Goal: Information Seeking & Learning: Understand process/instructions

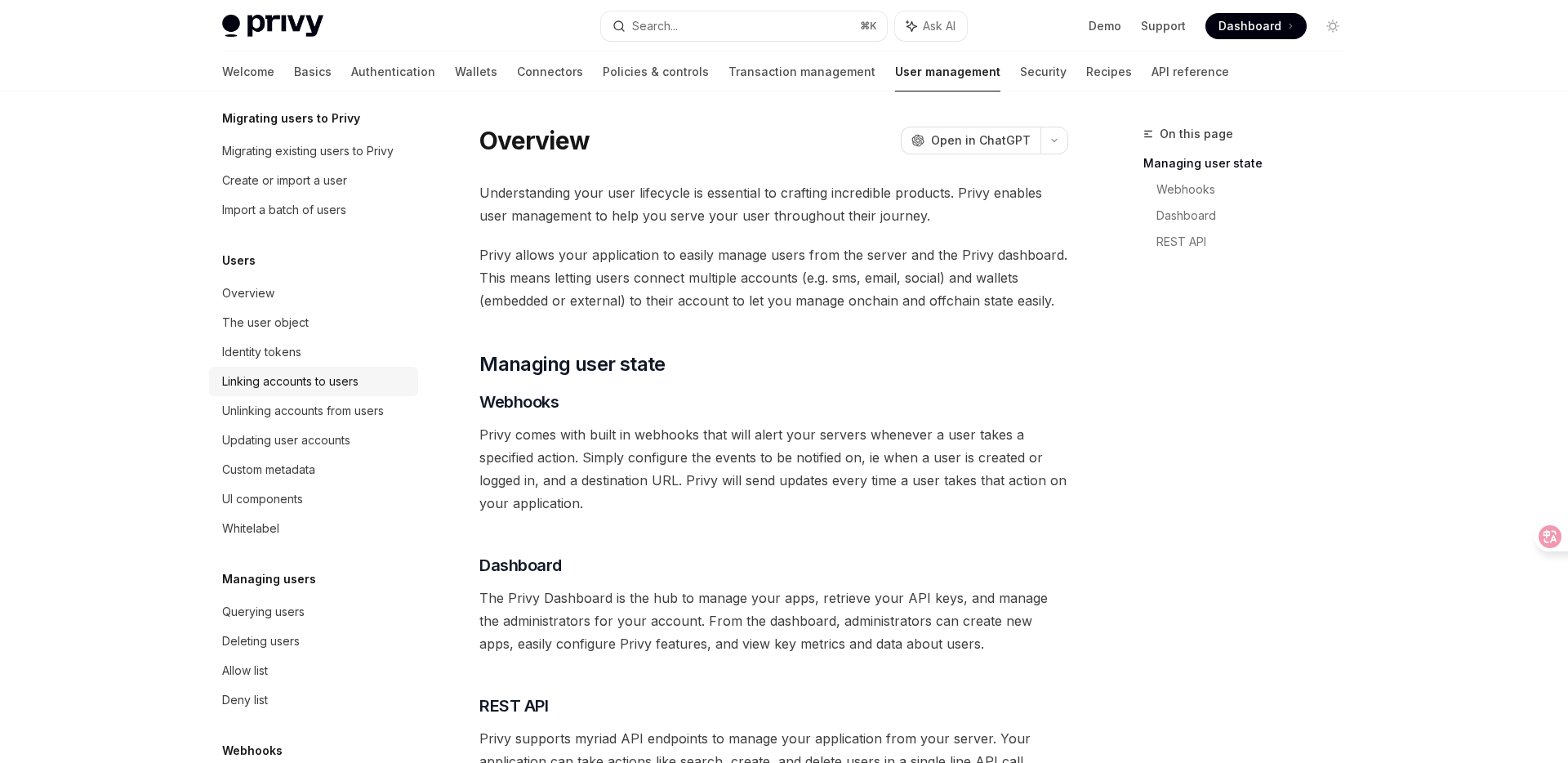
scroll to position [145, 0]
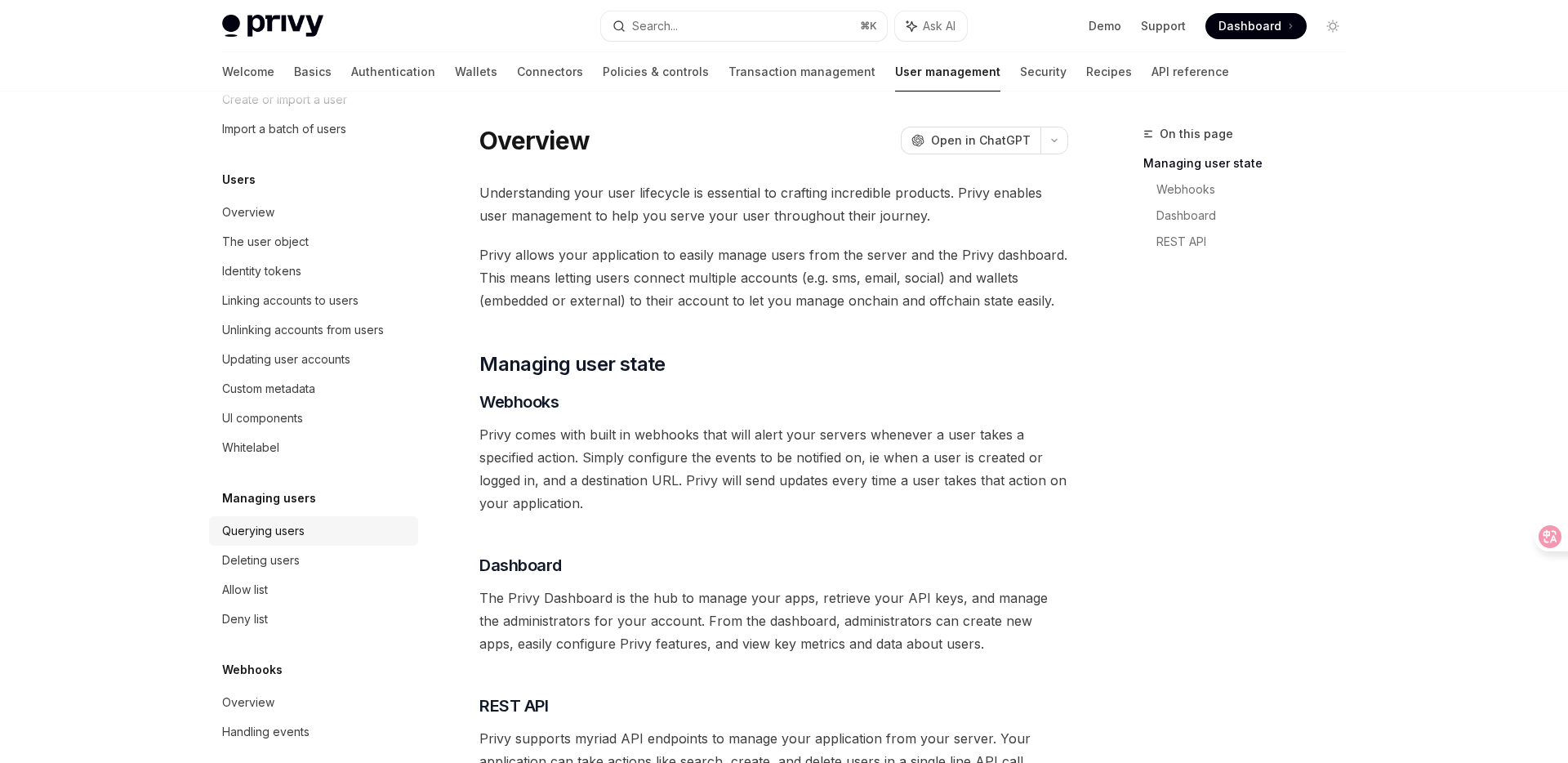
click at [278, 532] on div "Querying users" at bounding box center [263, 530] width 83 height 20
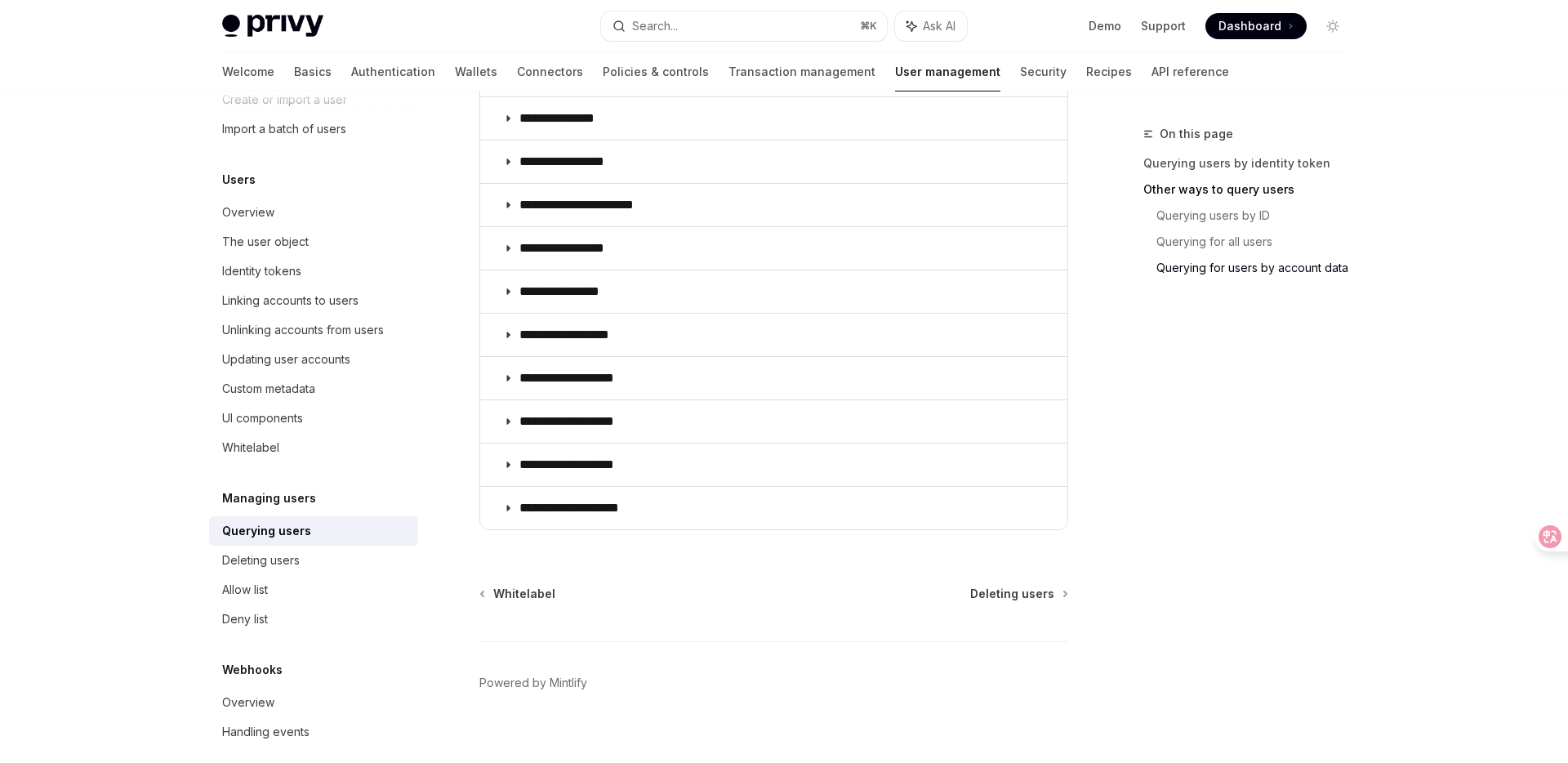
scroll to position [1115, 0]
click at [265, 593] on div "Allow list" at bounding box center [245, 590] width 46 height 20
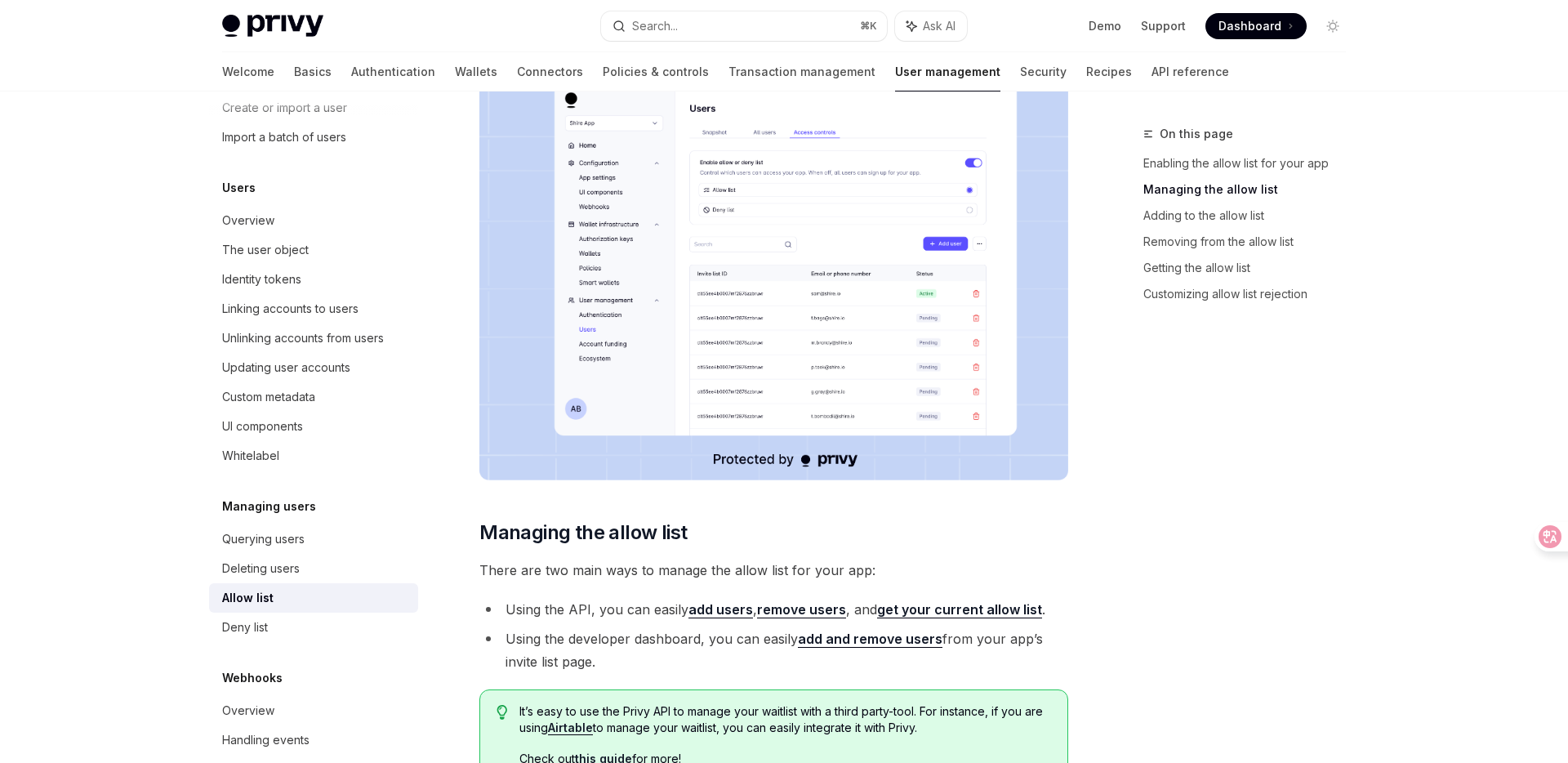
scroll to position [147, 0]
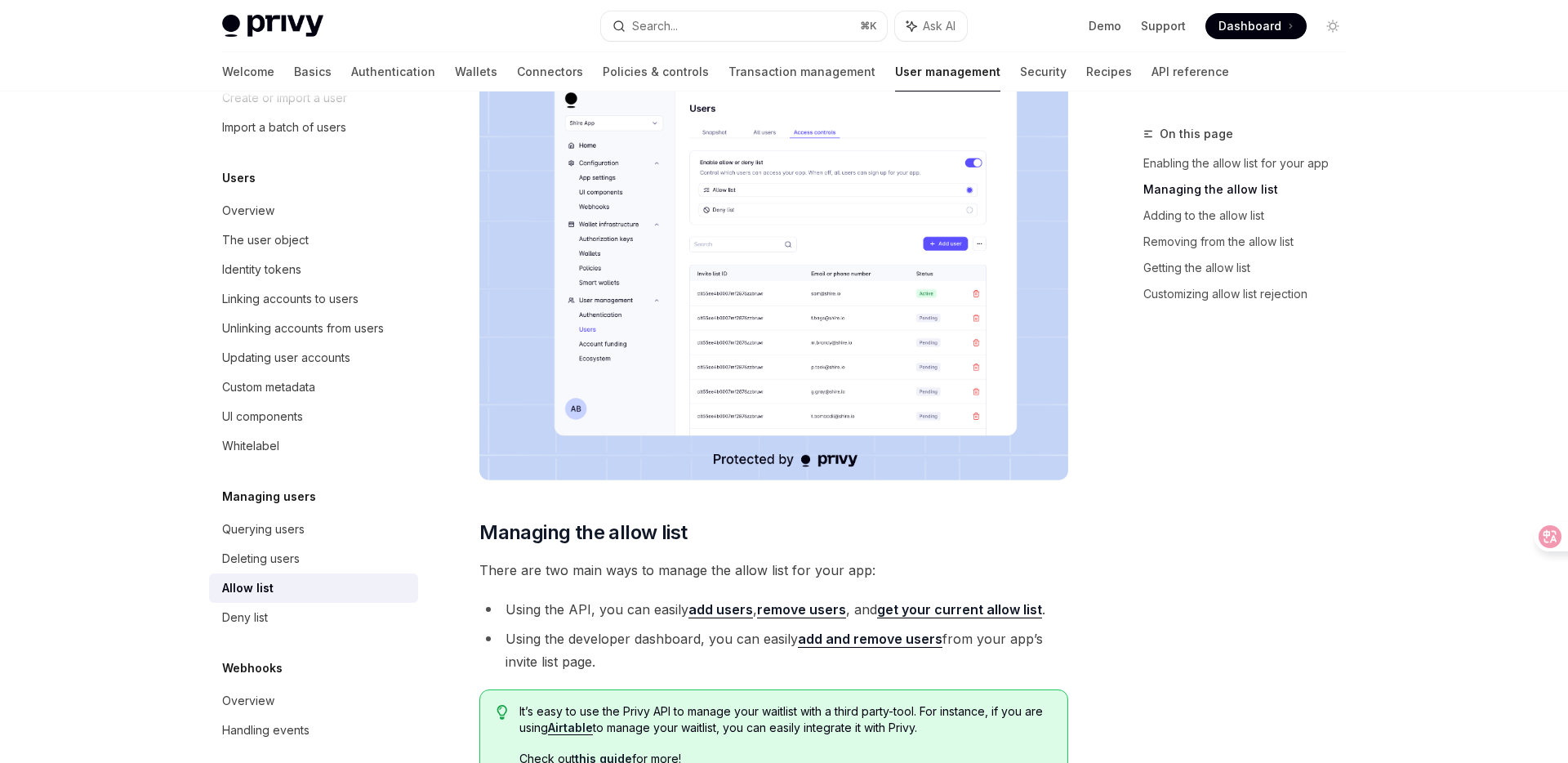
click at [271, 46] on h5 "Managing users" at bounding box center [291, 35] width 138 height 20
click at [252, 614] on div "Deny list" at bounding box center [245, 617] width 46 height 20
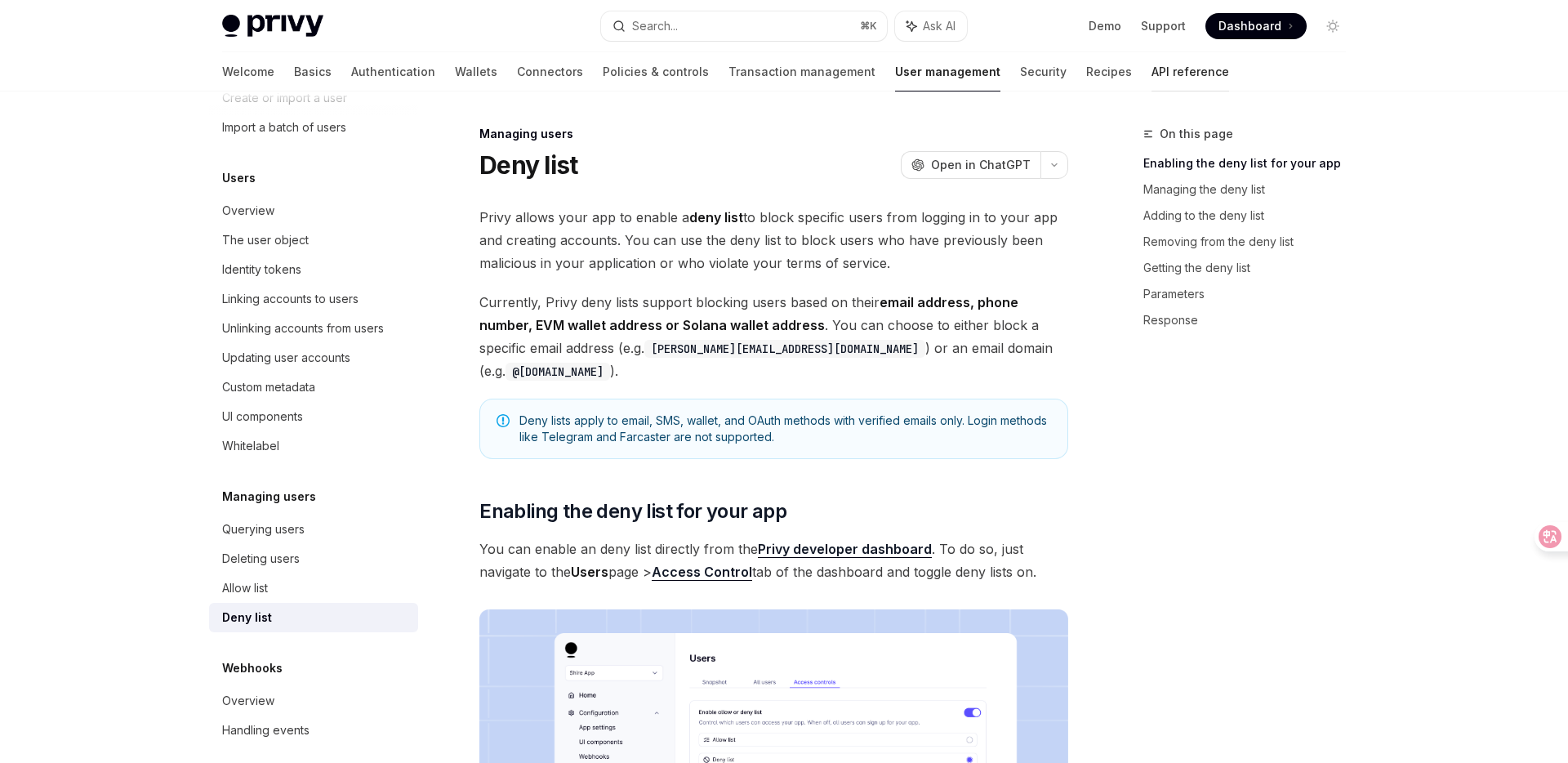
click at [1151, 75] on link "API reference" at bounding box center [1189, 72] width 77 height 39
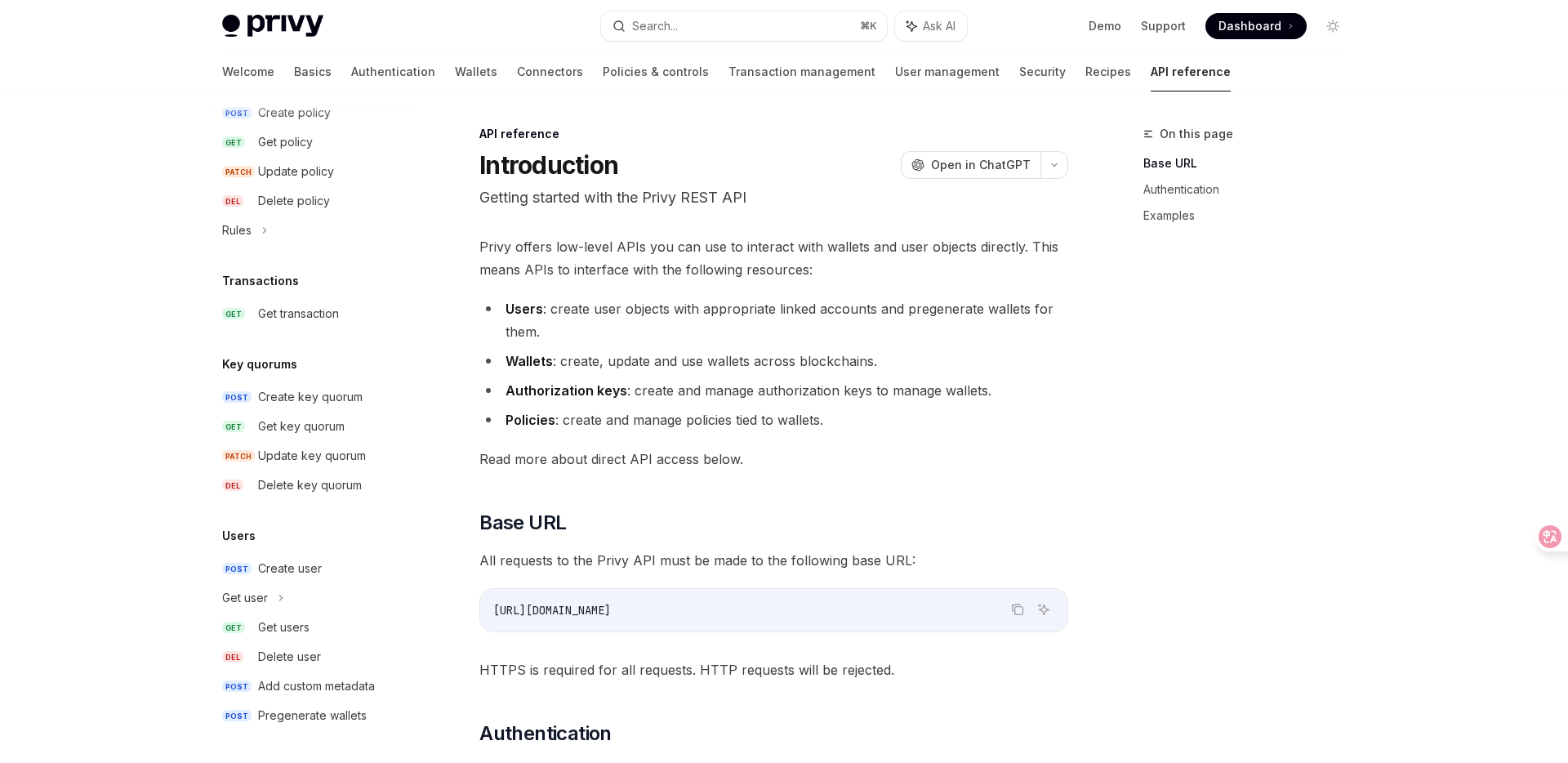
scroll to position [11, 0]
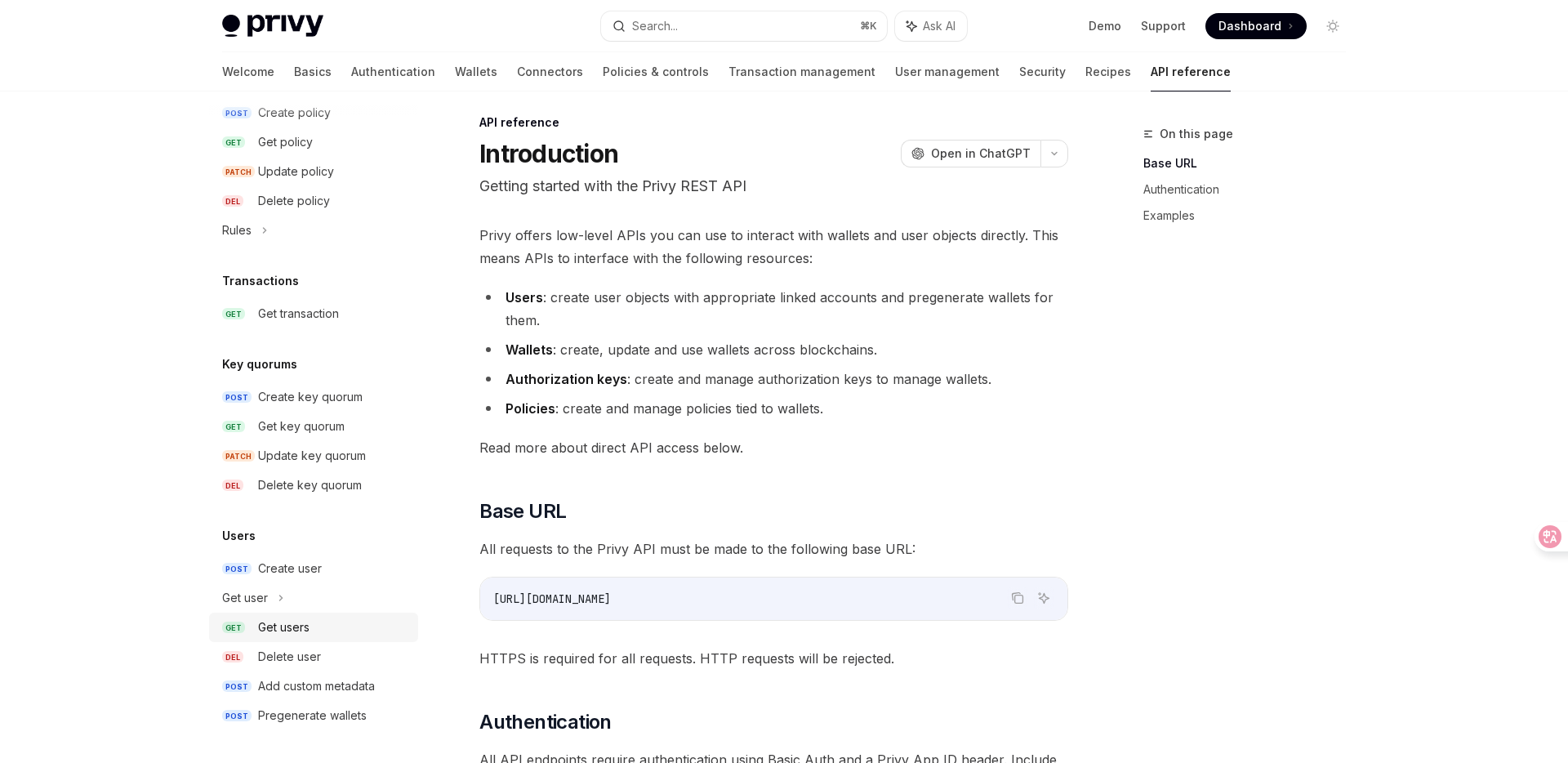
click at [285, 629] on div "Get users" at bounding box center [284, 627] width 51 height 20
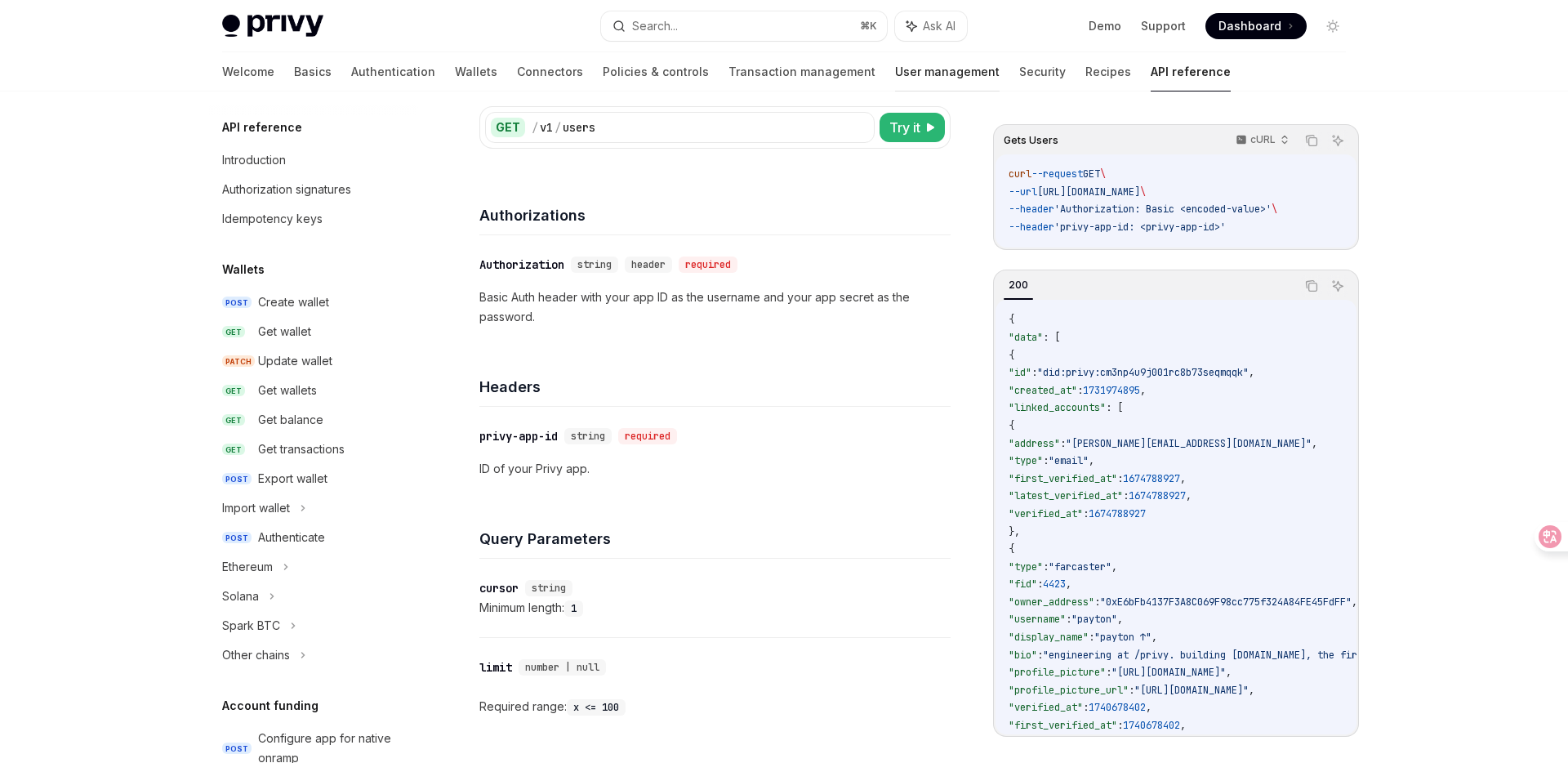
click at [896, 75] on link "User management" at bounding box center [948, 72] width 104 height 39
click at [896, 74] on link "User management" at bounding box center [948, 72] width 104 height 39
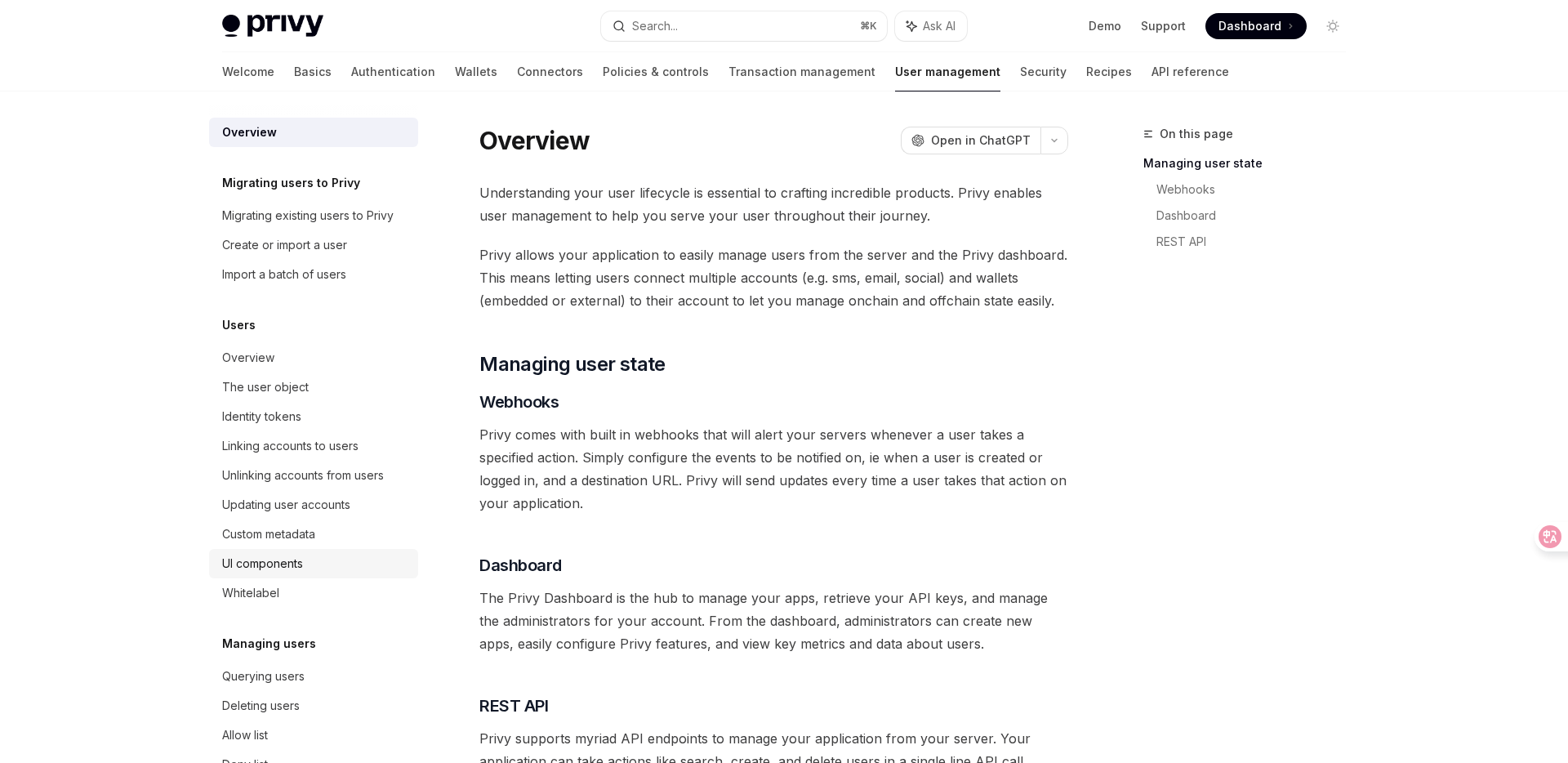
scroll to position [162, 0]
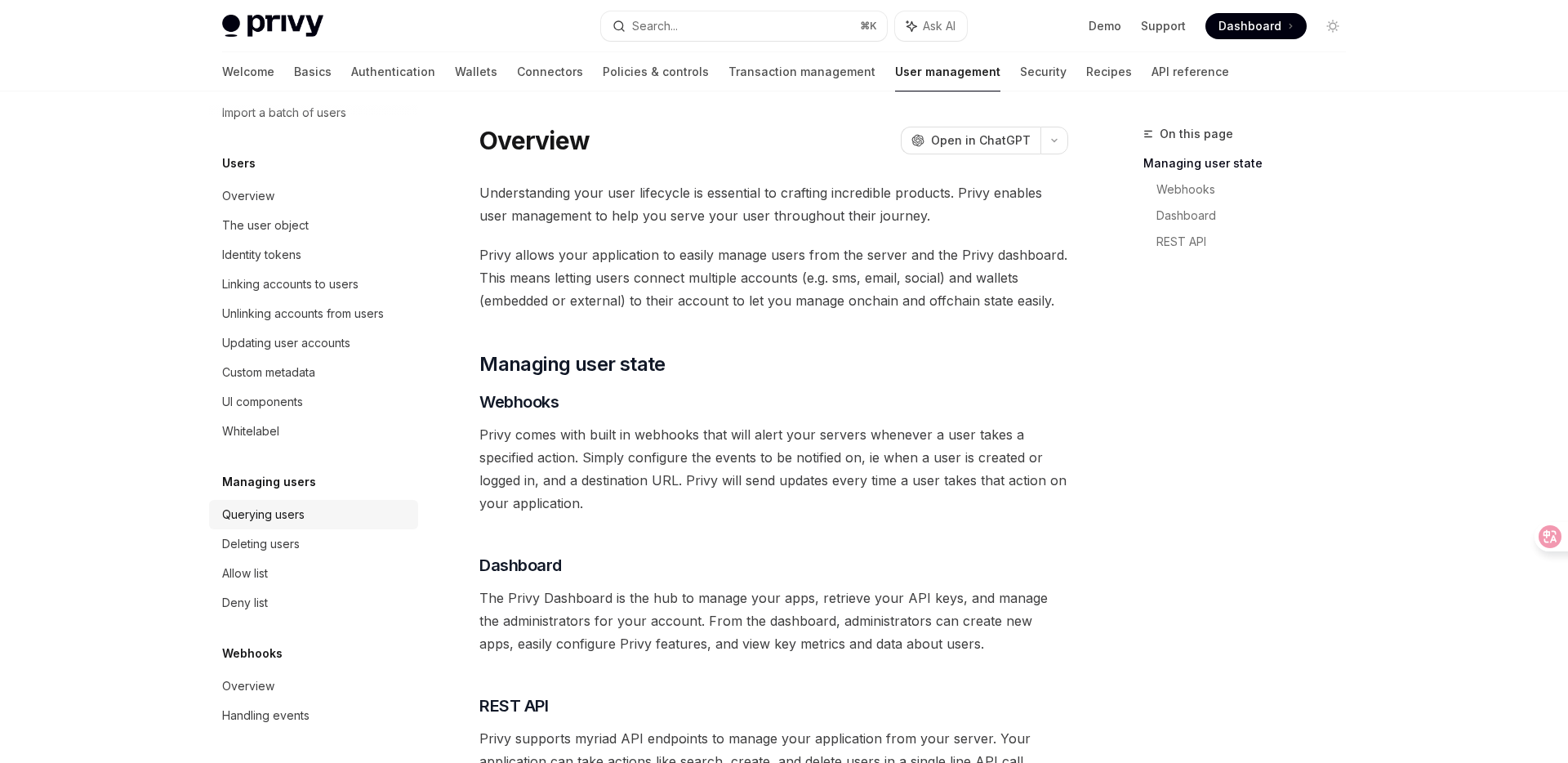
click at [286, 505] on div "Querying users" at bounding box center [263, 515] width 83 height 20
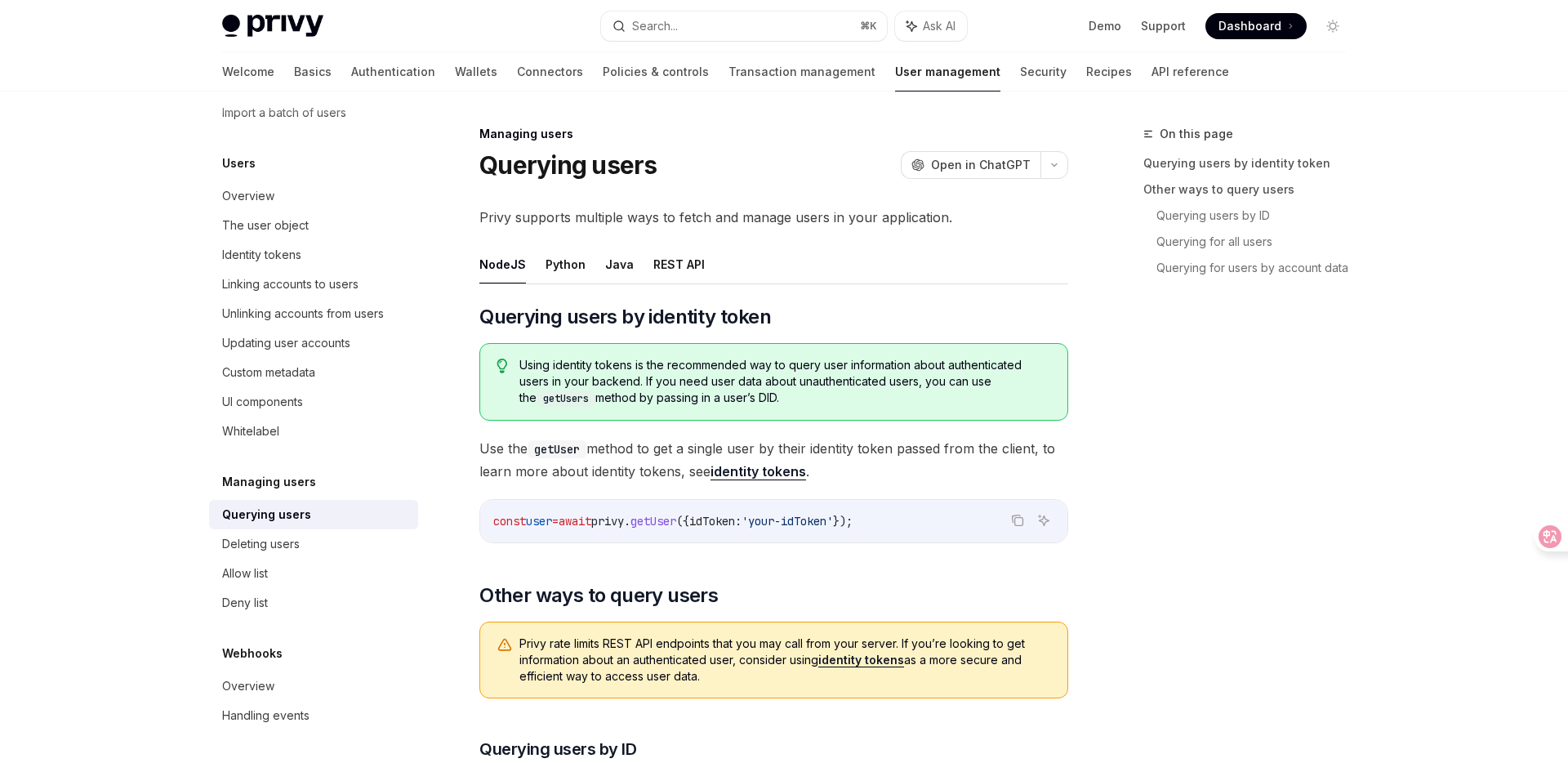
type textarea "*"
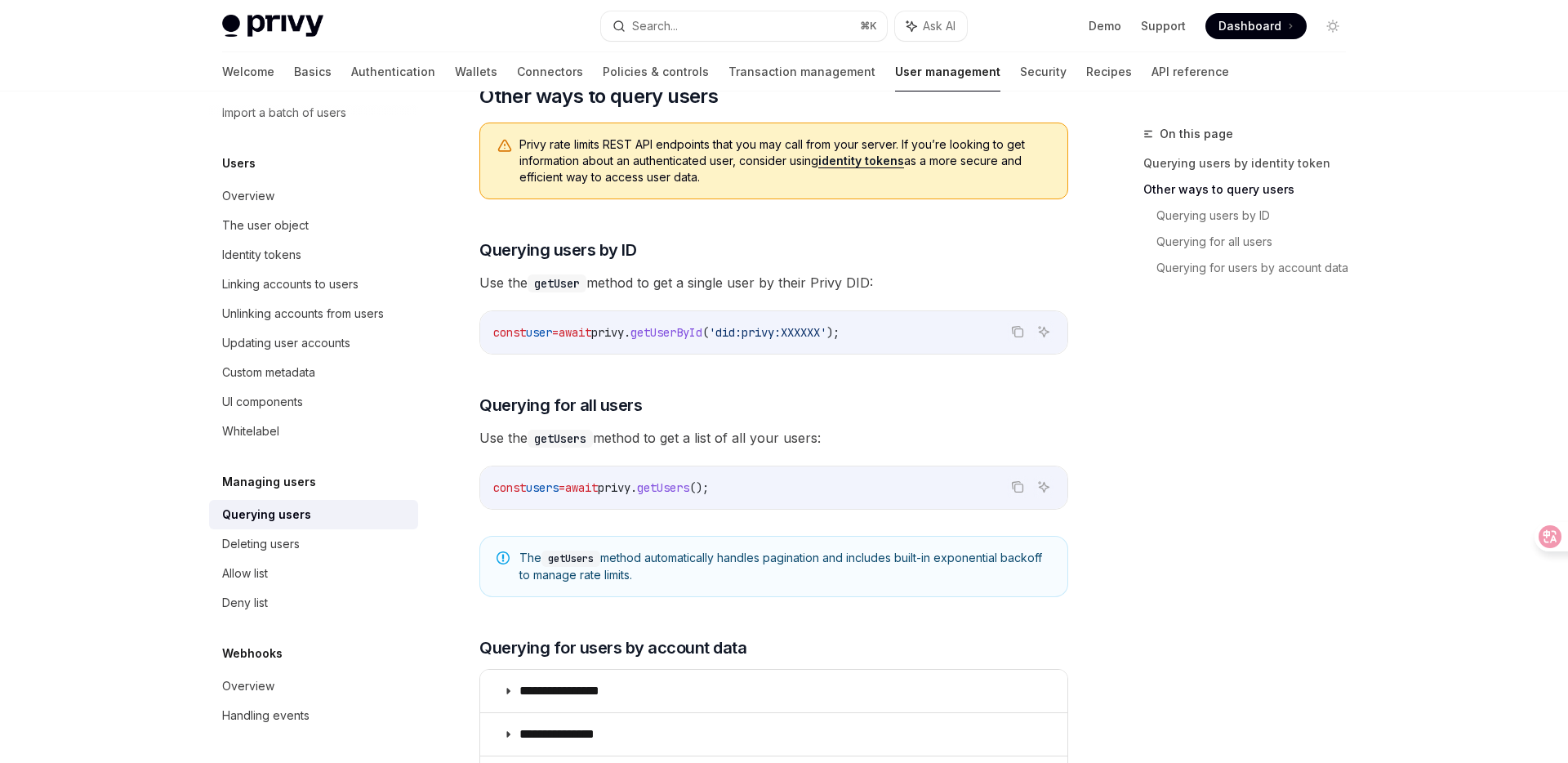
scroll to position [506, 0]
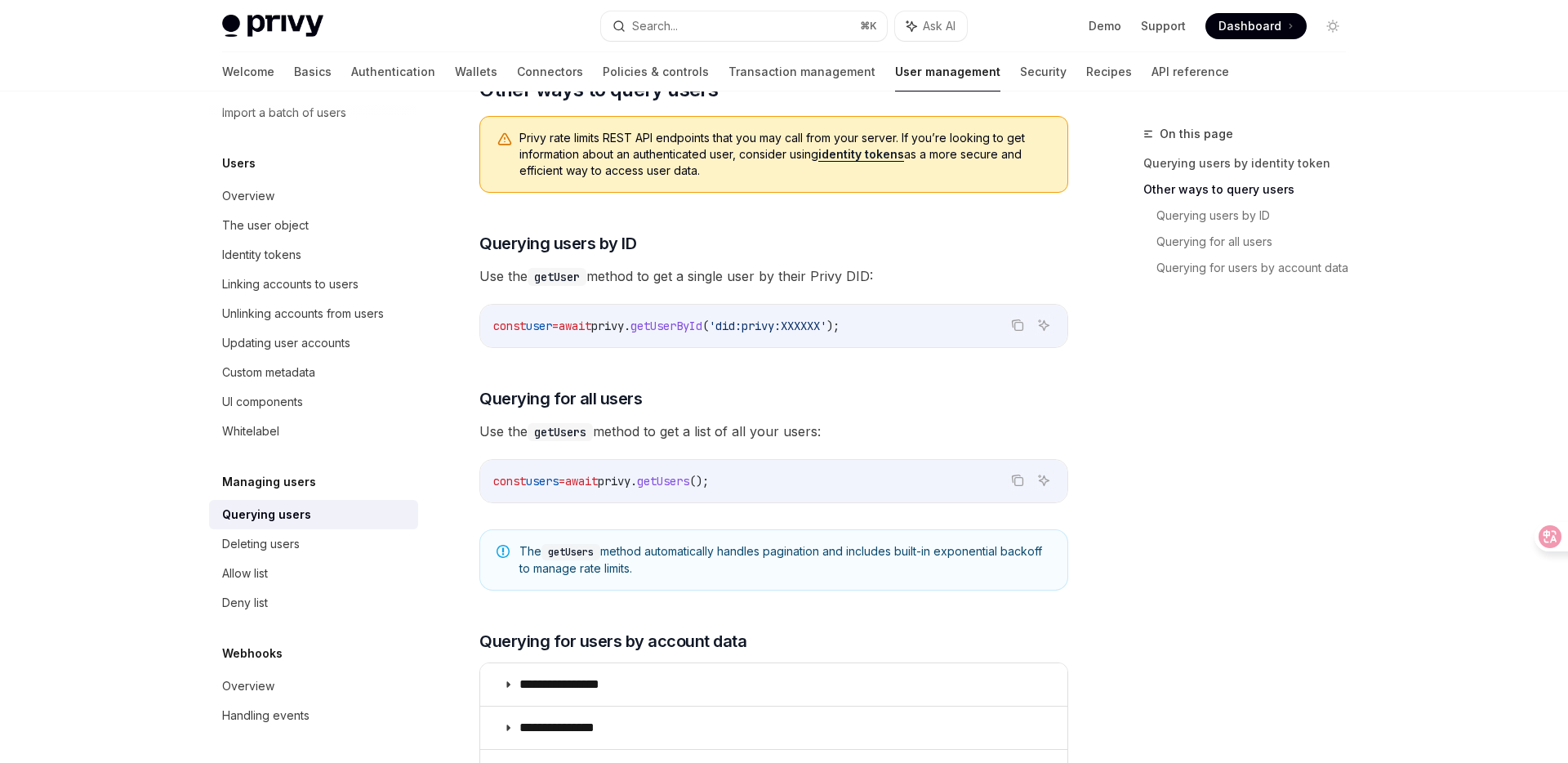
drag, startPoint x: 522, startPoint y: 546, endPoint x: 695, endPoint y: 571, distance: 174.8
click at [695, 571] on span "The getUsers method automatically handles pagination and includes built-in expo…" at bounding box center [786, 560] width 532 height 33
click at [684, 576] on div at bounding box center [684, 576] width 0 height 0
click at [698, 561] on span "The getUsers method automatically handles pagination and includes built-in expo…" at bounding box center [786, 560] width 532 height 33
click at [689, 484] on span "getUsers" at bounding box center [663, 481] width 52 height 15
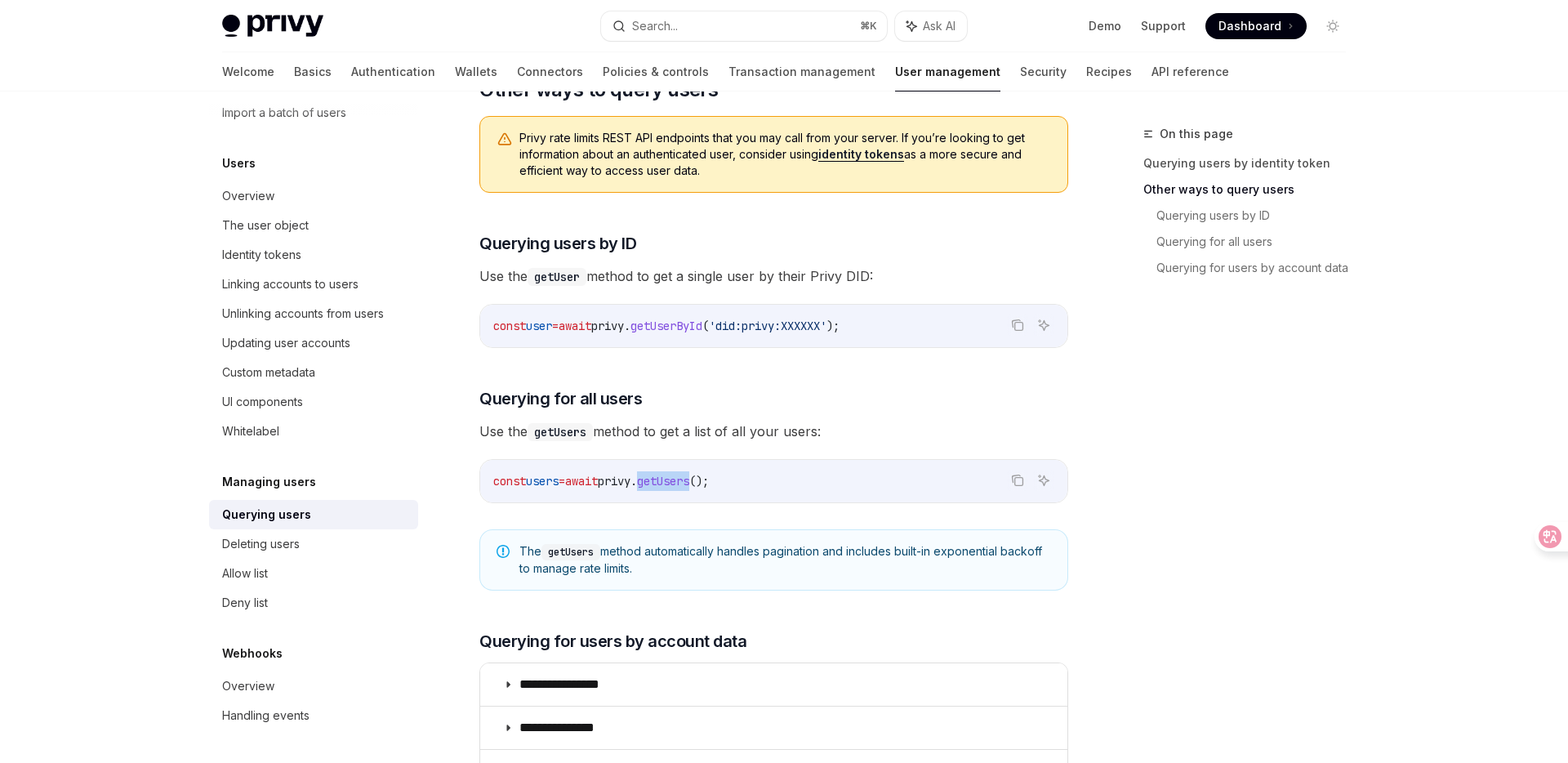
click at [689, 484] on span "getUsers" at bounding box center [663, 481] width 52 height 15
click at [680, 482] on span "getUsers" at bounding box center [663, 481] width 52 height 15
click at [689, 484] on span "getUsers" at bounding box center [663, 481] width 52 height 15
click at [689, 479] on span "getUsers" at bounding box center [663, 481] width 52 height 15
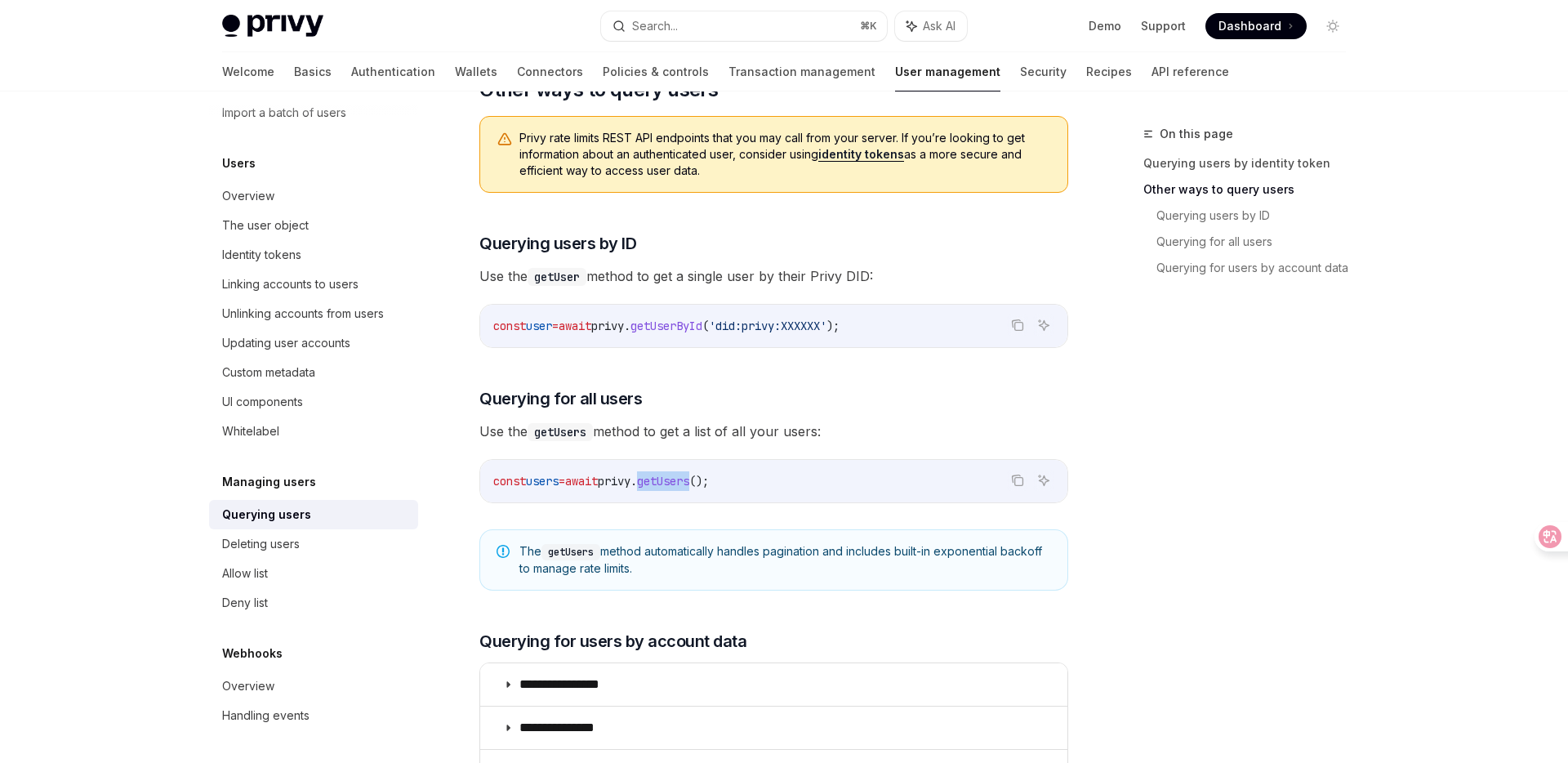
click at [689, 479] on span "getUsers" at bounding box center [663, 481] width 52 height 15
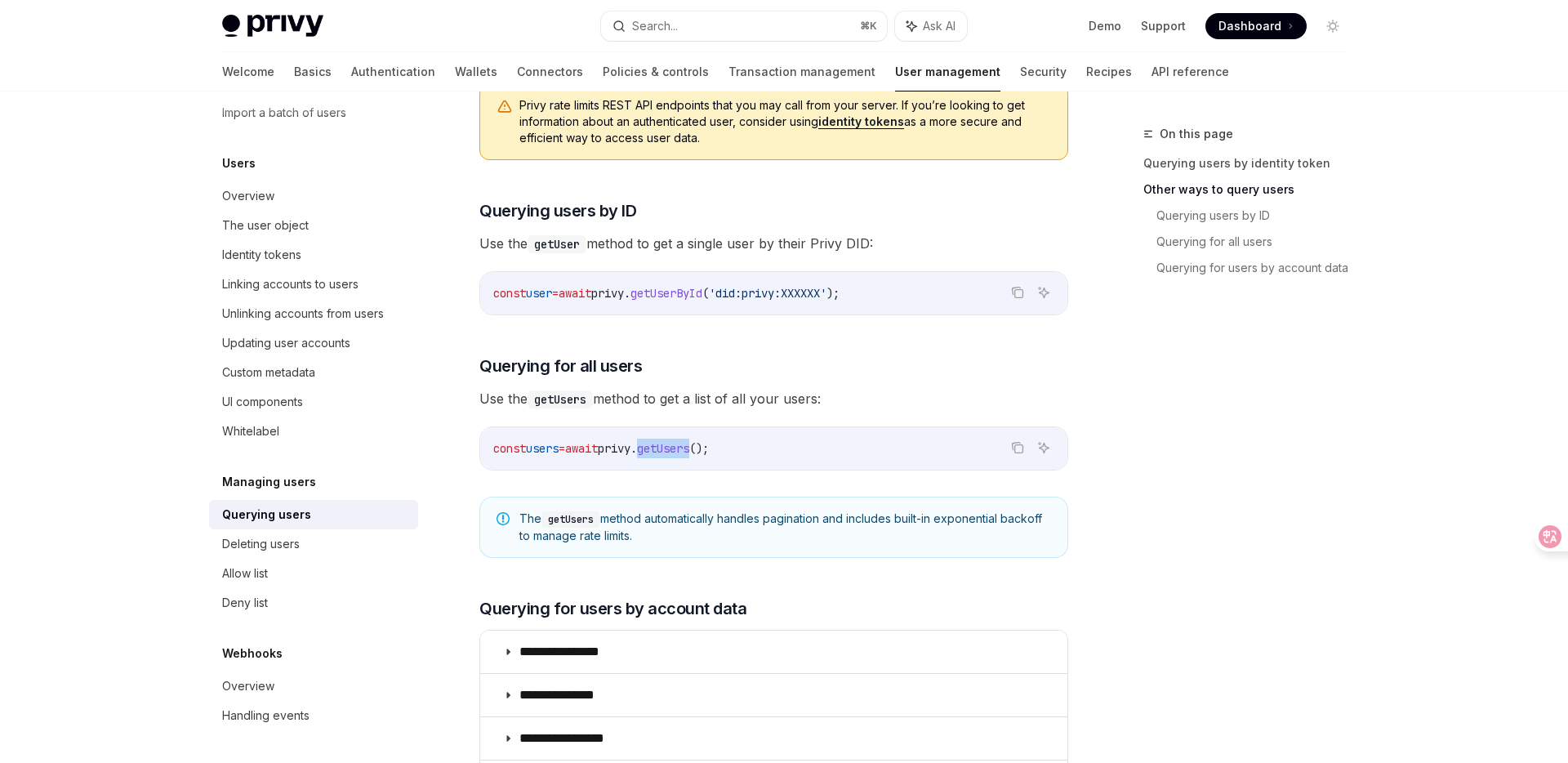
scroll to position [531, 0]
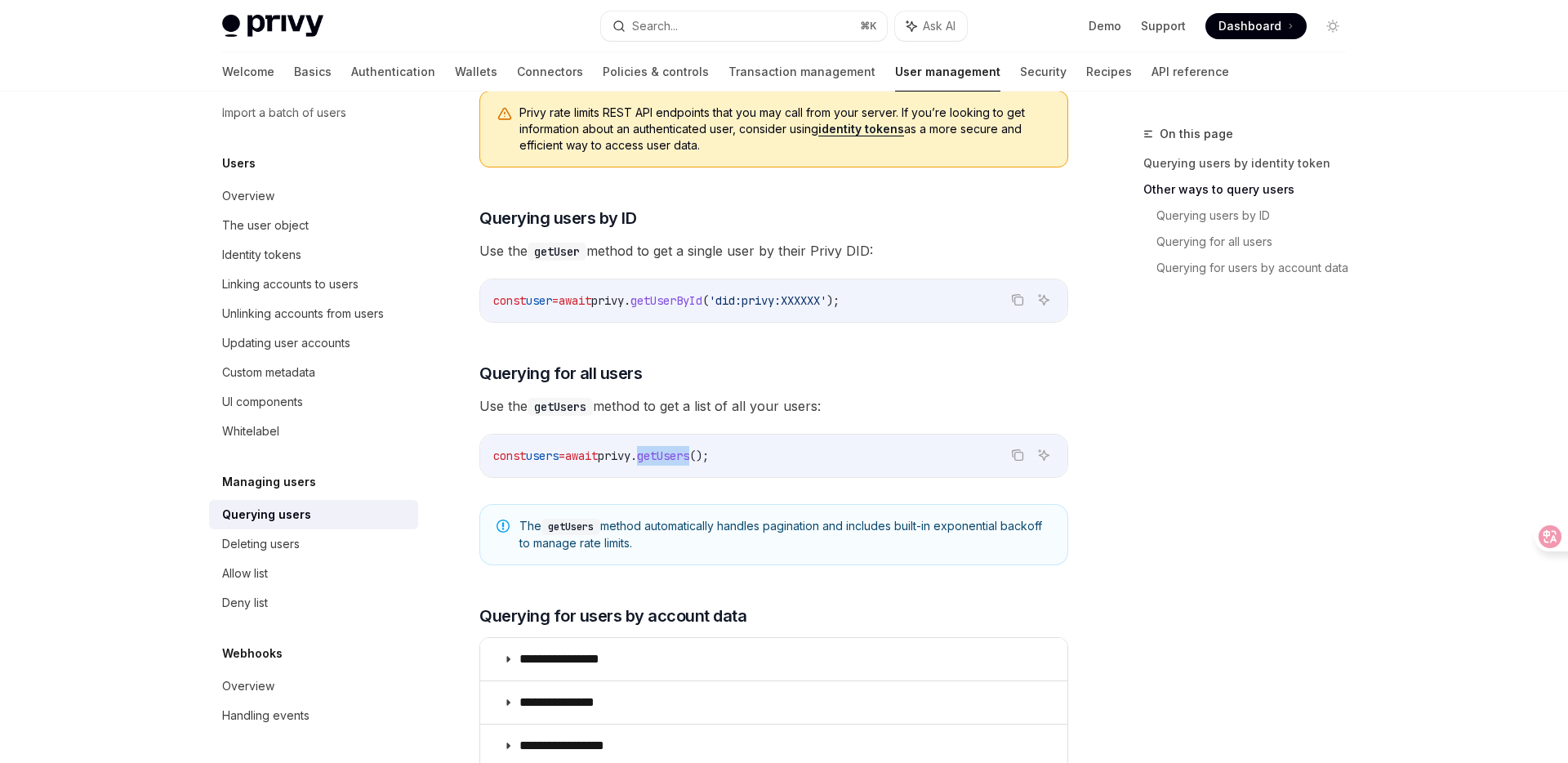
click at [689, 449] on span "getUsers" at bounding box center [663, 456] width 52 height 15
click at [534, 525] on span "The getUsers method automatically handles pagination and includes built-in expo…" at bounding box center [786, 535] width 532 height 33
drag, startPoint x: 517, startPoint y: 523, endPoint x: 723, endPoint y: 549, distance: 207.6
click at [723, 549] on div "The getUsers method automatically handles pagination and includes built-in expo…" at bounding box center [774, 535] width 589 height 61
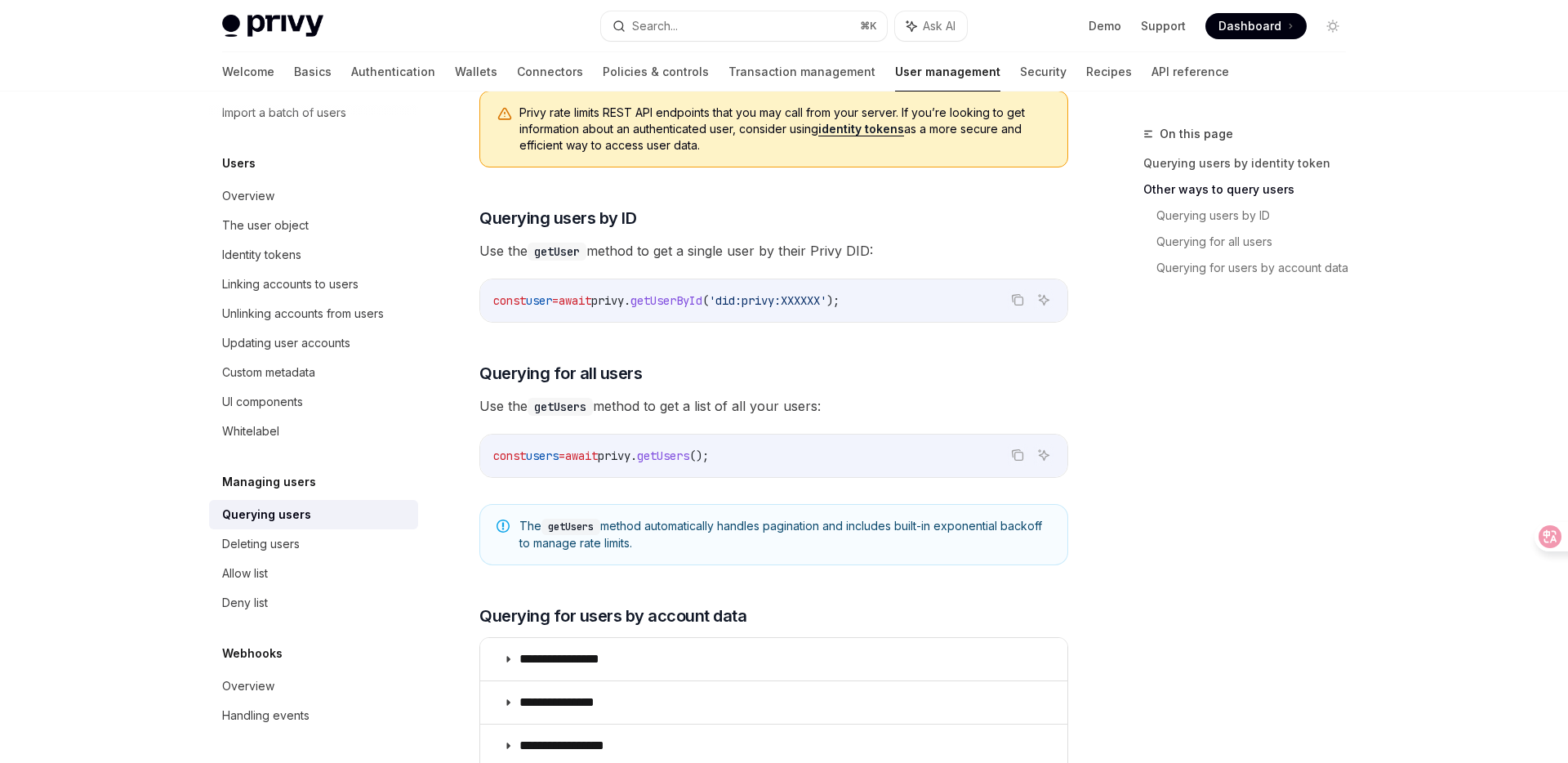
click at [712, 551] on div at bounding box center [712, 551] width 0 height 0
click at [1140, 480] on div "On this page Querying users by identity token Other ways to query users Queryin…" at bounding box center [1234, 444] width 248 height 639
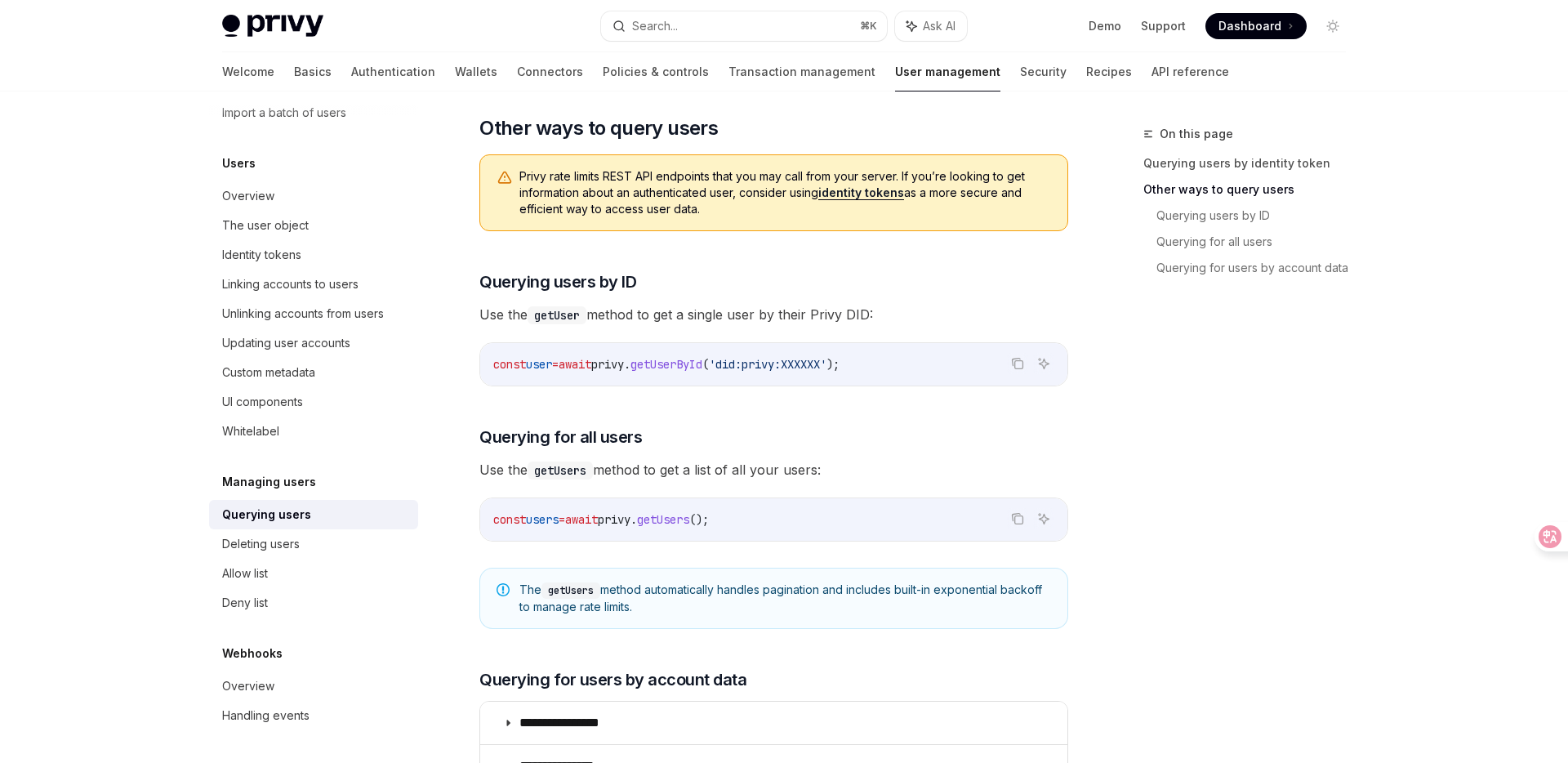
scroll to position [467, 0]
click at [689, 520] on span "getUsers" at bounding box center [663, 521] width 52 height 15
click at [605, 558] on div "​ Querying users by identity token Using identity tokens is the recommended way…" at bounding box center [774, 513] width 589 height 1352
click at [540, 519] on span "users" at bounding box center [542, 521] width 33 height 15
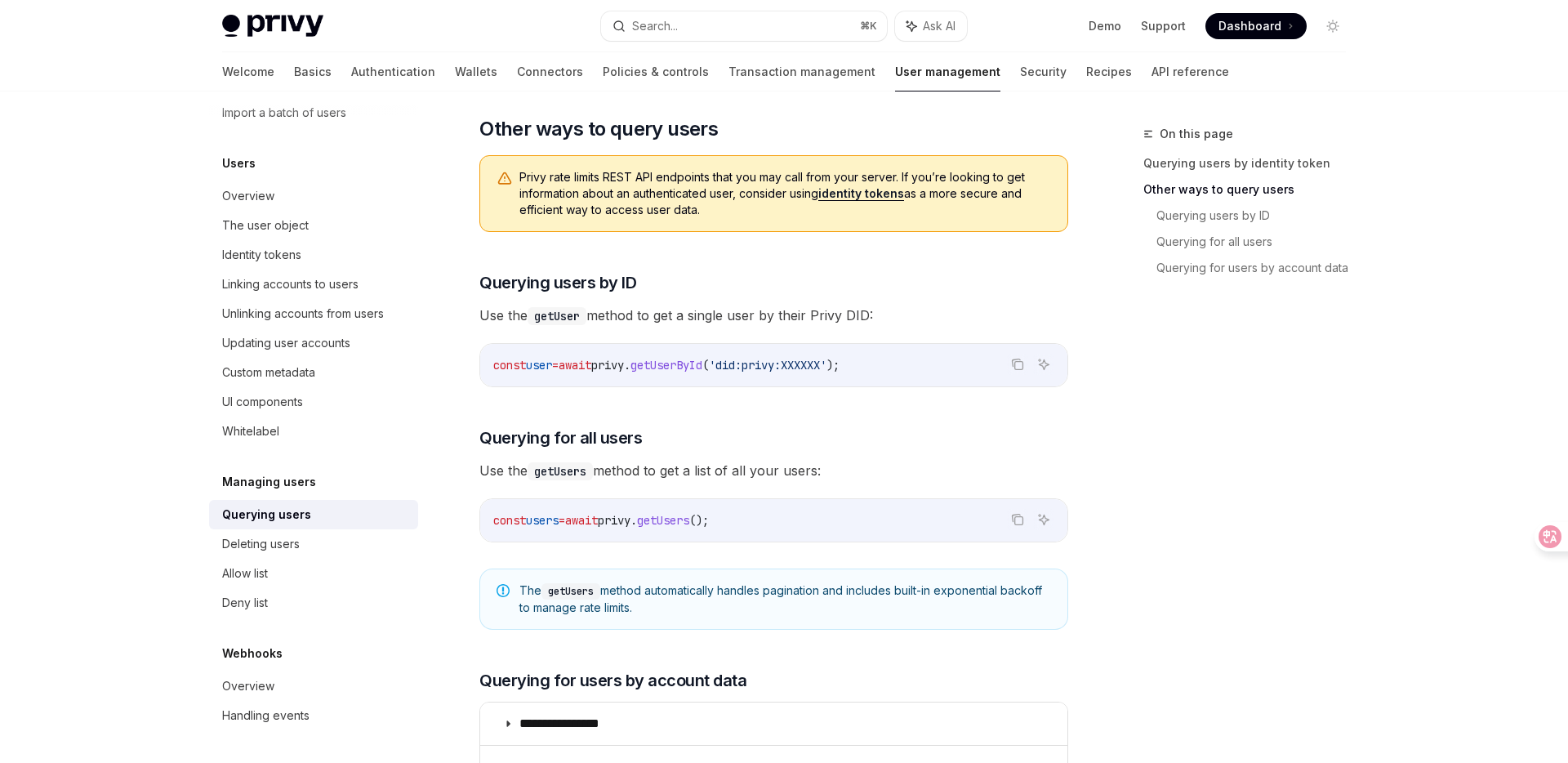
click at [540, 519] on span "users" at bounding box center [542, 521] width 33 height 15
click at [554, 520] on span "users" at bounding box center [542, 521] width 33 height 15
click at [556, 520] on span "users" at bounding box center [542, 521] width 33 height 15
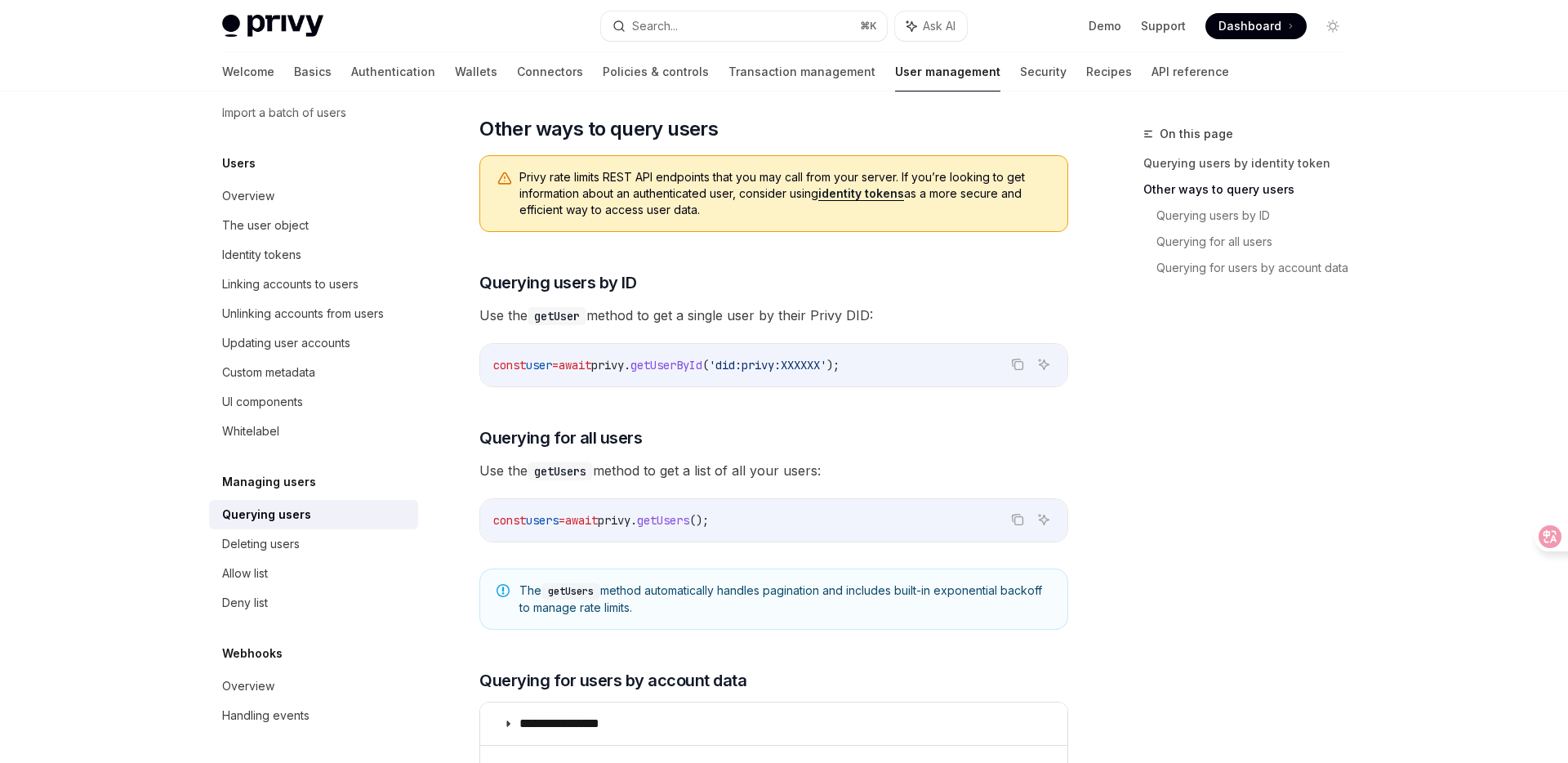
click at [583, 367] on span "await" at bounding box center [575, 366] width 33 height 15
click at [624, 361] on span "privy" at bounding box center [607, 366] width 33 height 15
click at [701, 361] on span "getUserById" at bounding box center [666, 366] width 72 height 15
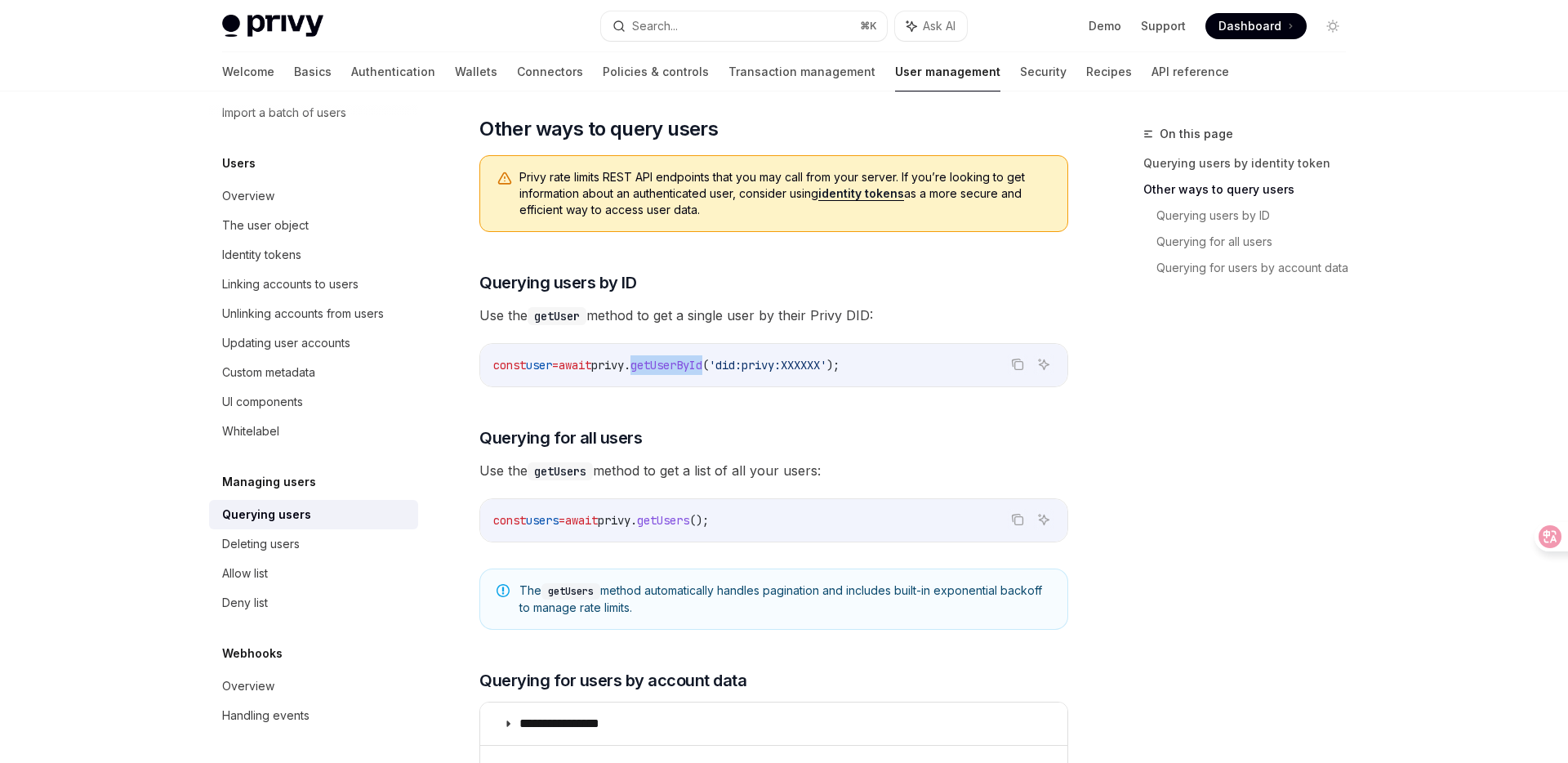
click at [701, 361] on span "getUserById" at bounding box center [666, 366] width 72 height 15
click at [624, 361] on span "privy" at bounding box center [607, 366] width 33 height 15
click at [684, 368] on span "getUserById" at bounding box center [666, 366] width 72 height 15
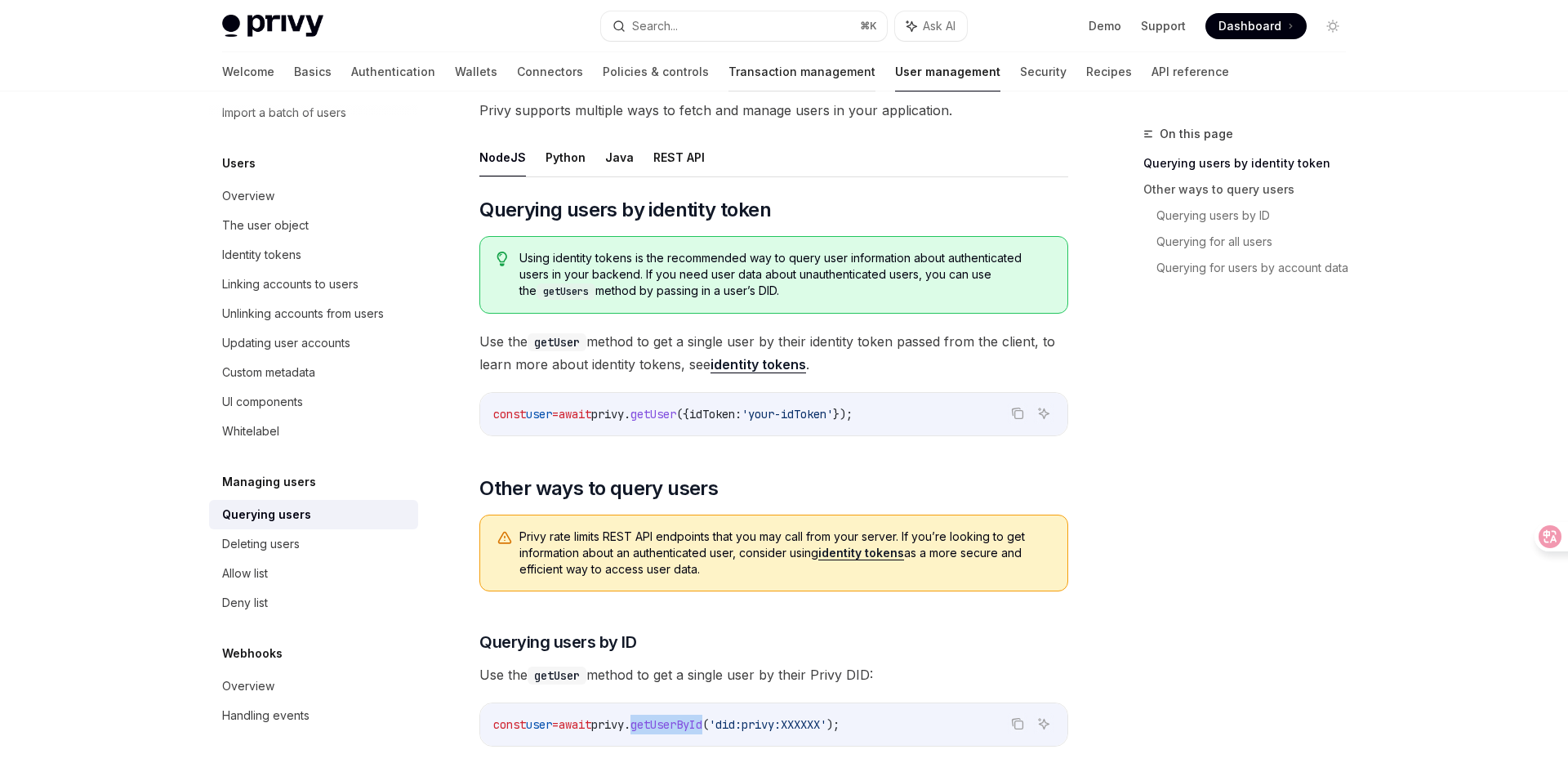
scroll to position [119, 0]
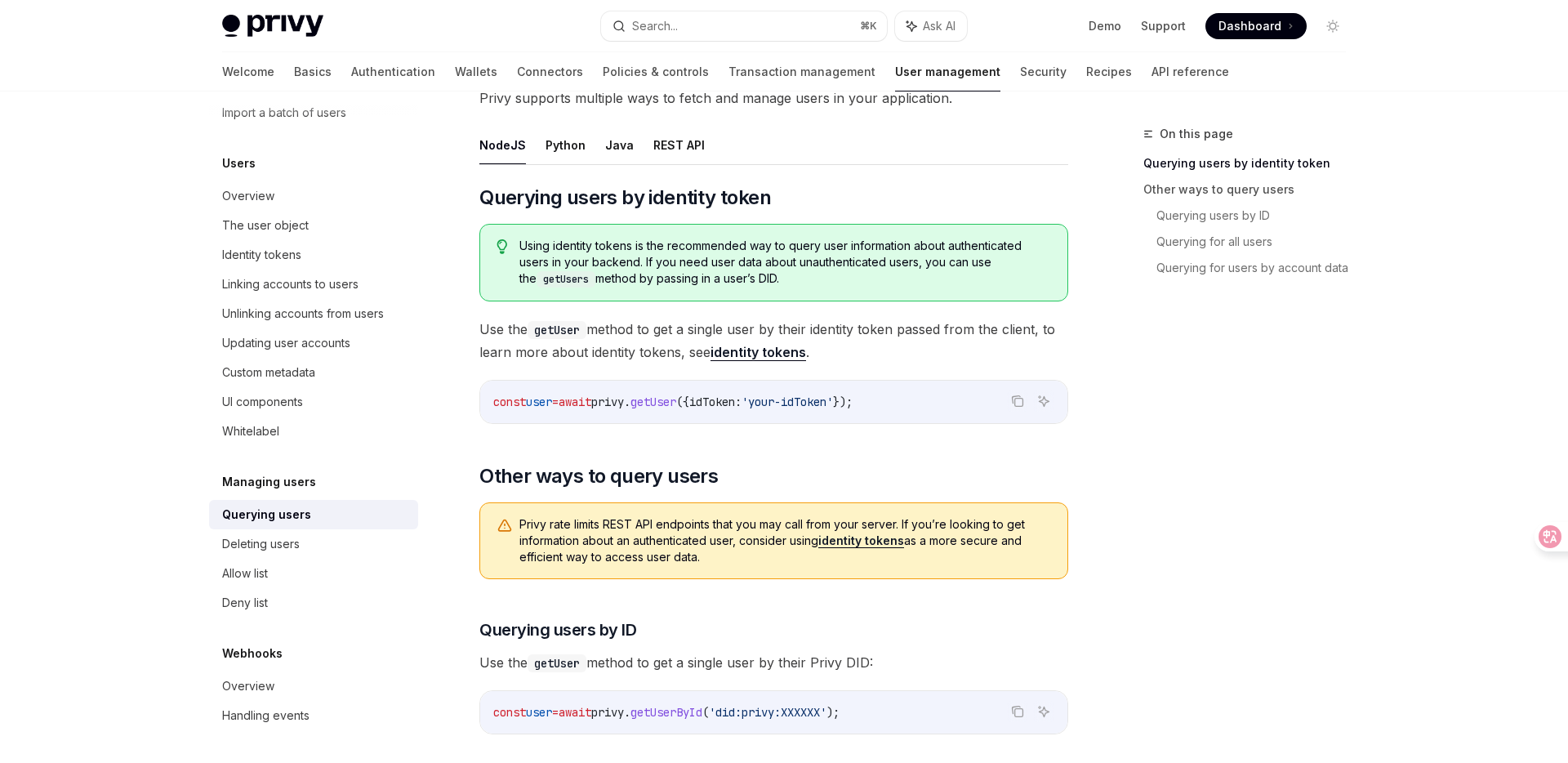
click at [1233, 537] on div "On this page Querying users by identity token Other ways to query users Queryin…" at bounding box center [1234, 444] width 248 height 639
click at [1358, 419] on div "On this page Querying users by identity token Other ways to query users Queryin…" at bounding box center [1234, 444] width 248 height 639
click at [1198, 454] on div "On this page Querying users by identity token Other ways to query users Queryin…" at bounding box center [1234, 444] width 248 height 639
